Goal: Task Accomplishment & Management: Use online tool/utility

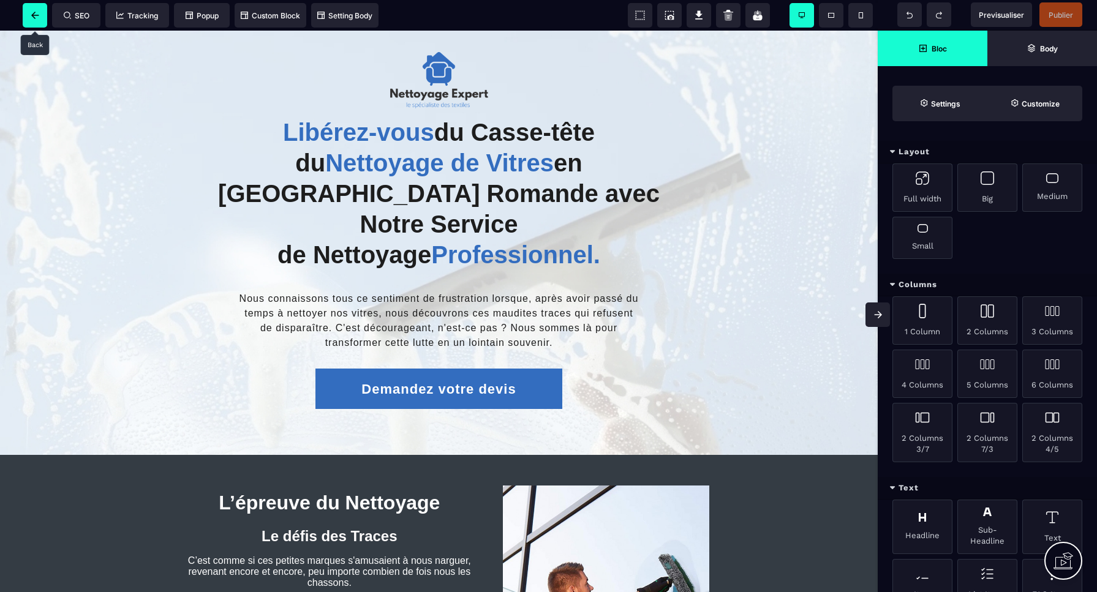
click at [36, 18] on icon at bounding box center [35, 15] width 8 height 7
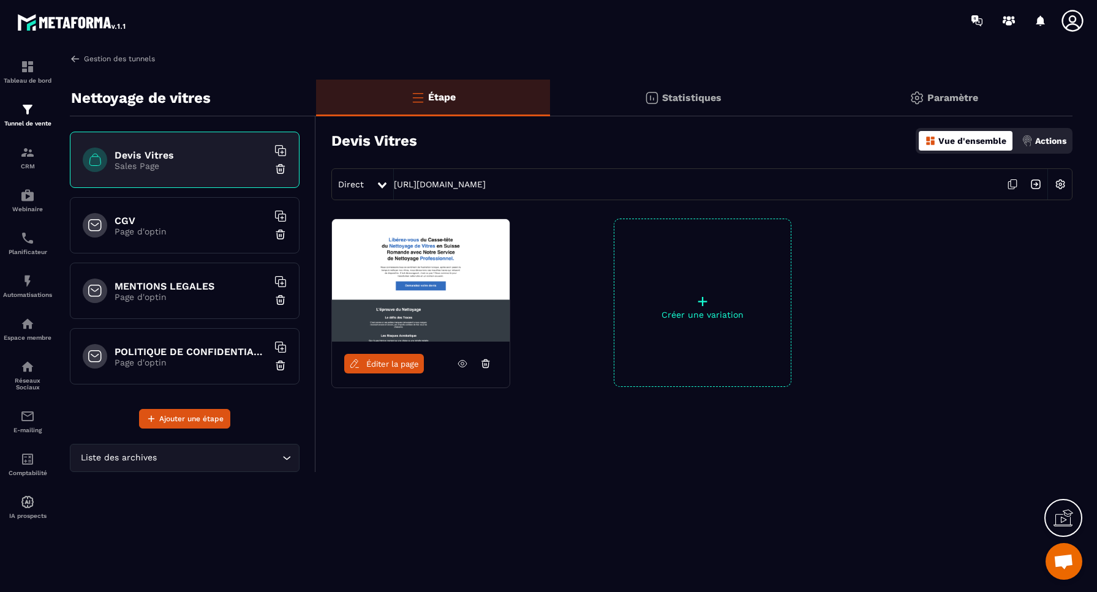
click at [91, 60] on link "Gestion des tunnels" at bounding box center [112, 58] width 85 height 11
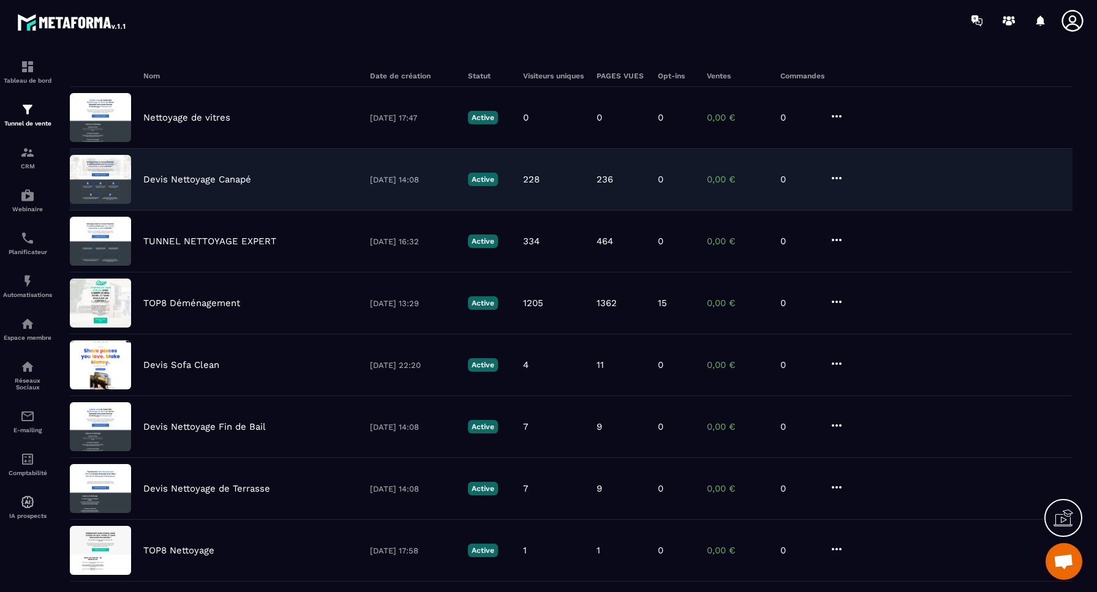
click at [99, 180] on img at bounding box center [100, 179] width 61 height 49
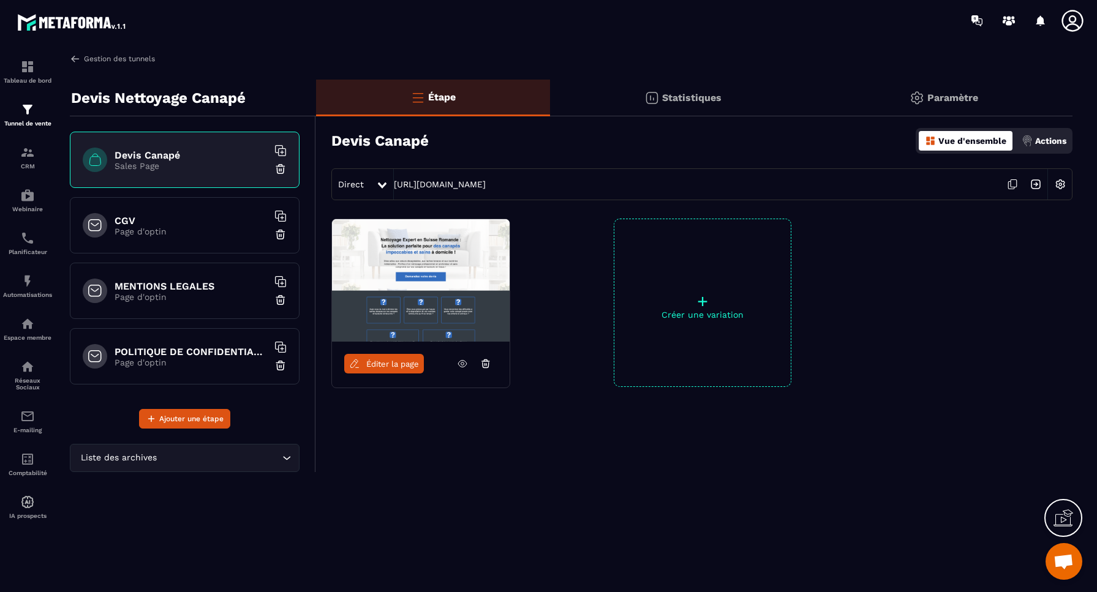
click at [112, 59] on link "Gestion des tunnels" at bounding box center [112, 58] width 85 height 11
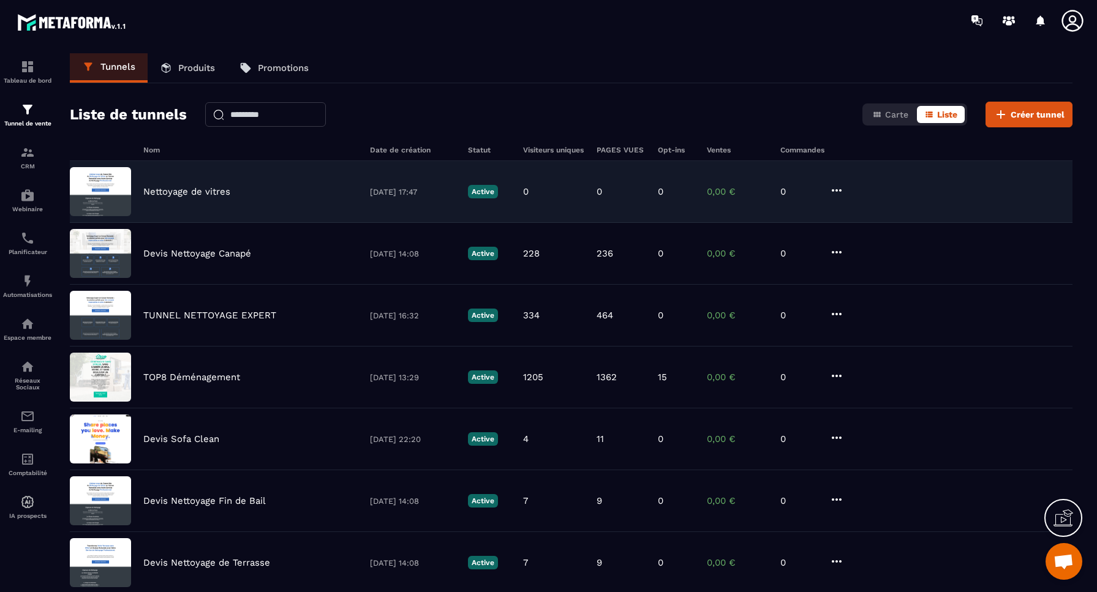
click at [184, 194] on p "Nettoyage de vitres" at bounding box center [186, 191] width 87 height 11
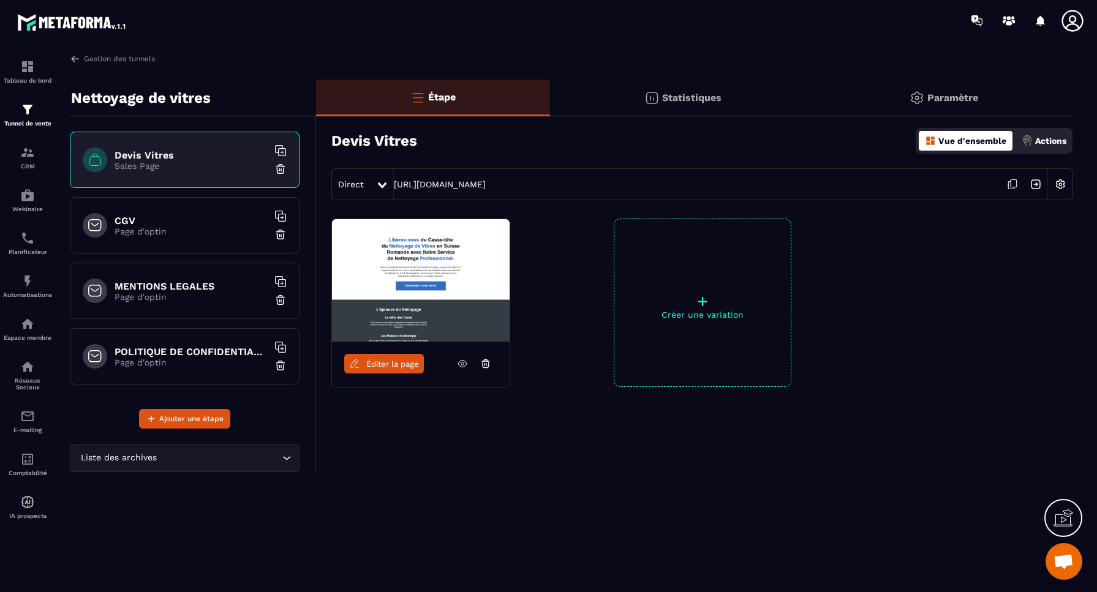
click at [393, 363] on span "Éditer la page" at bounding box center [392, 364] width 53 height 9
